Goal: Navigation & Orientation: Find specific page/section

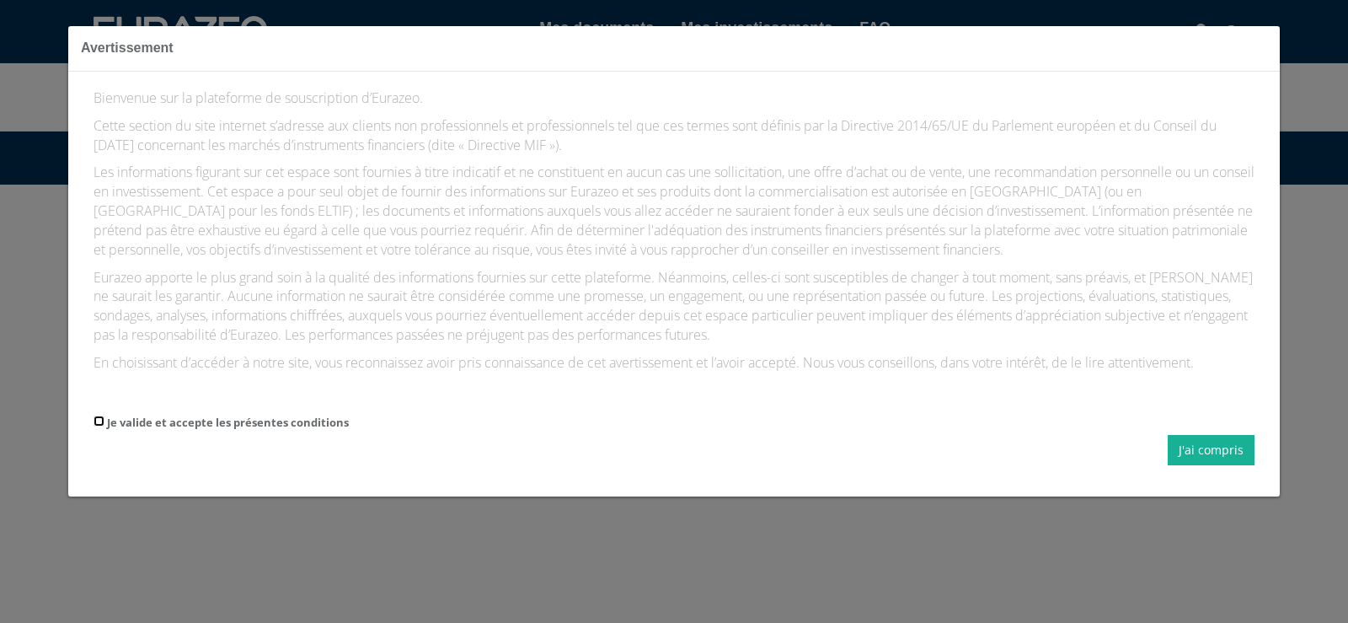
click at [98, 420] on input "Je valide et accepte les présentes conditions" at bounding box center [99, 420] width 11 height 11
checkbox input "true"
click at [1235, 452] on button "J'ai compris" at bounding box center [1211, 450] width 87 height 30
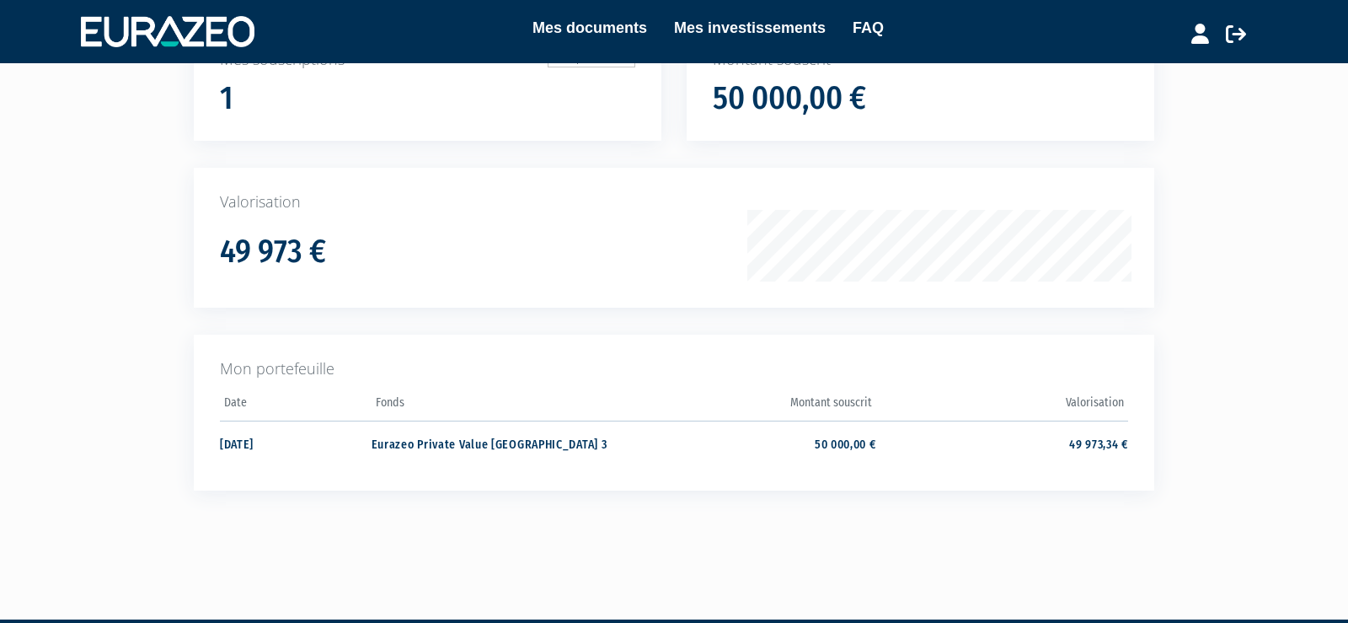
scroll to position [212, 0]
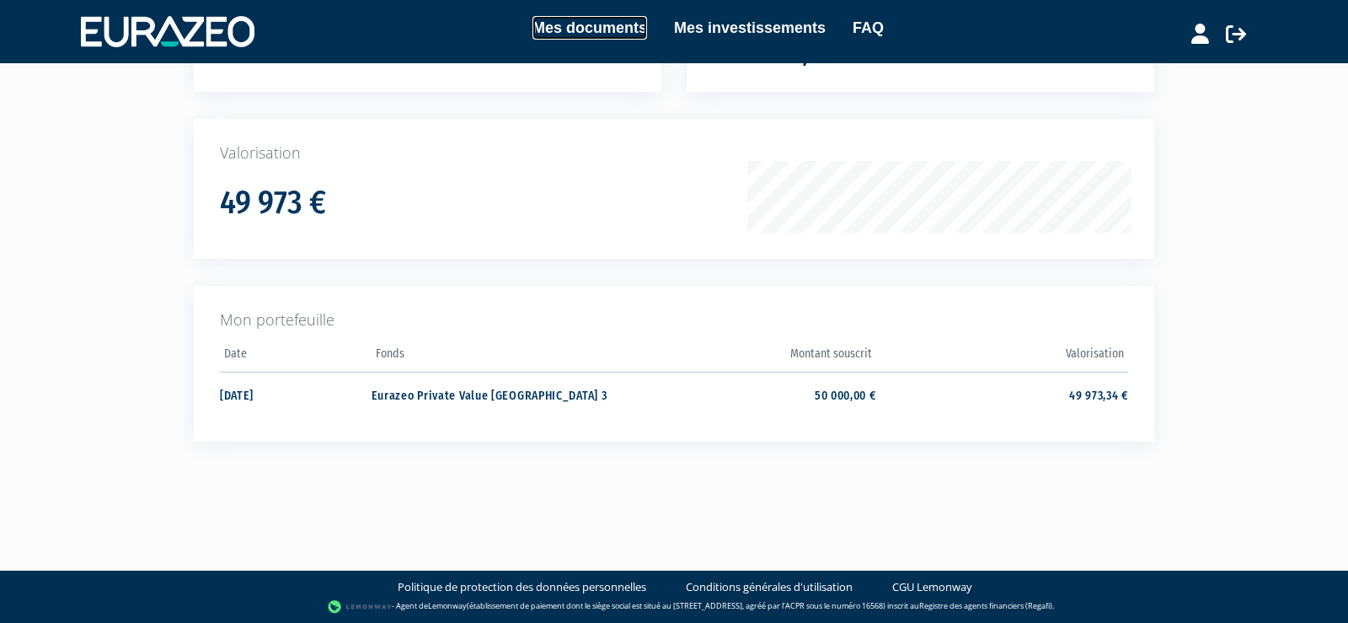
click at [605, 31] on link "Mes documents" at bounding box center [589, 28] width 115 height 24
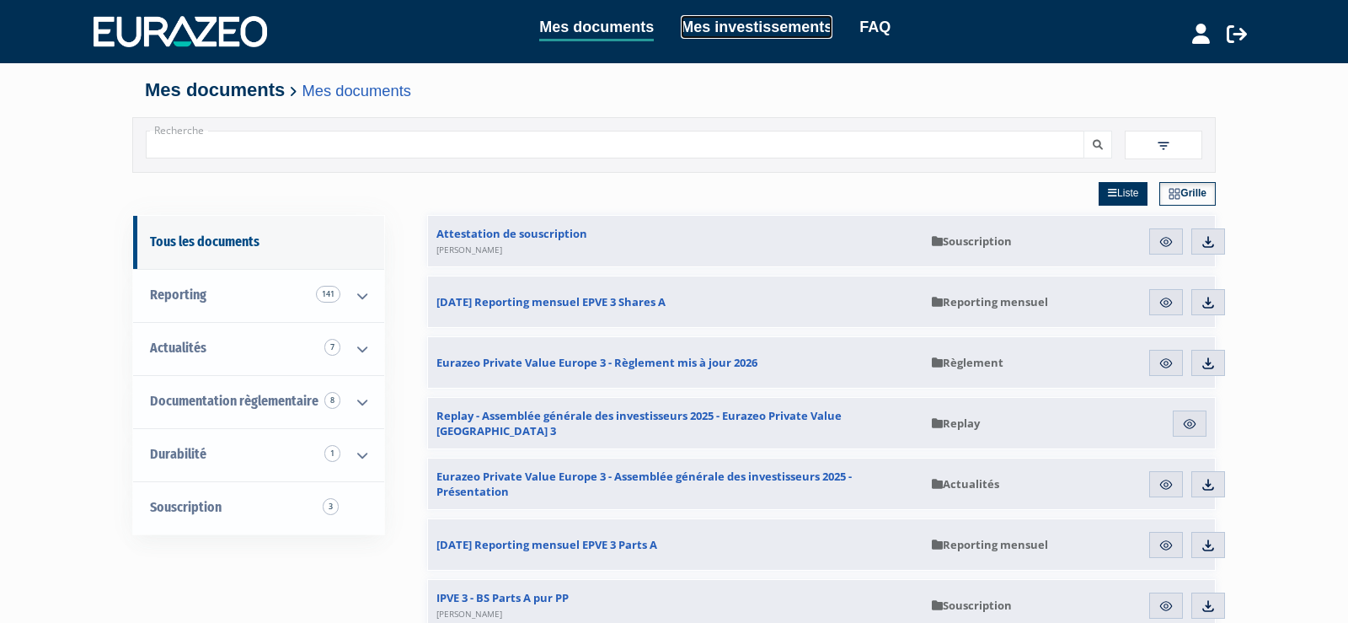
click at [771, 25] on link "Mes investissements" at bounding box center [757, 27] width 152 height 24
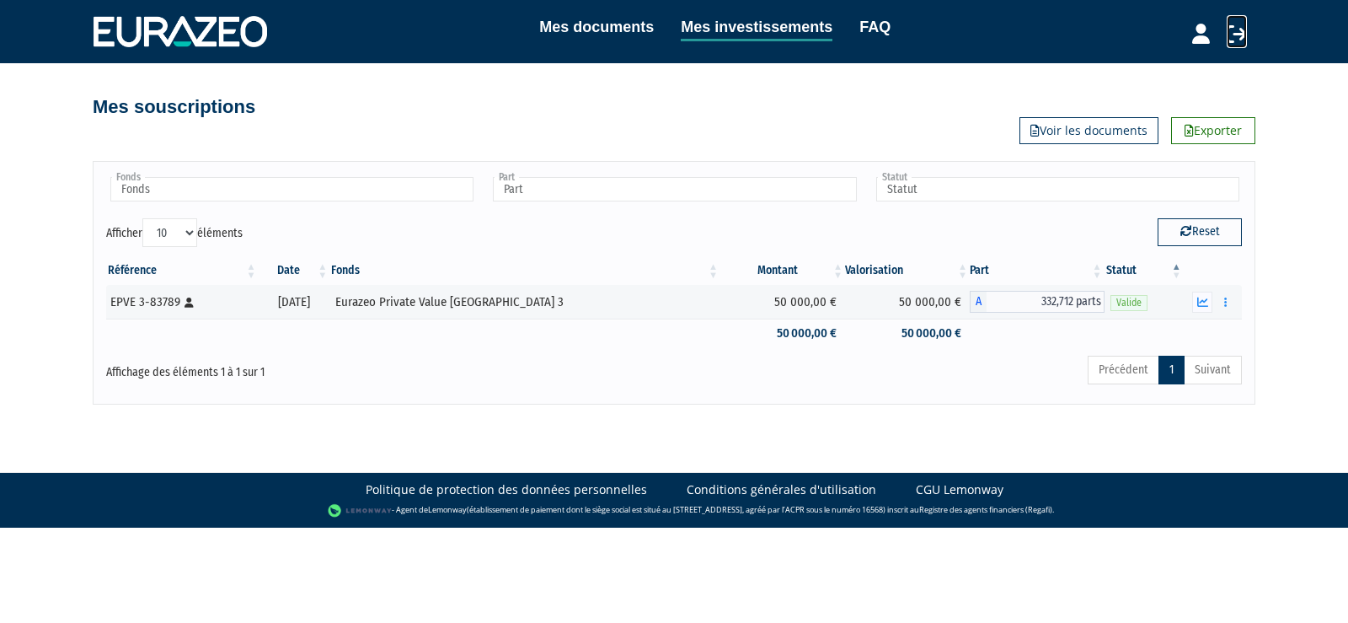
click at [1232, 34] on icon at bounding box center [1237, 34] width 20 height 20
